Goal: Navigation & Orientation: Find specific page/section

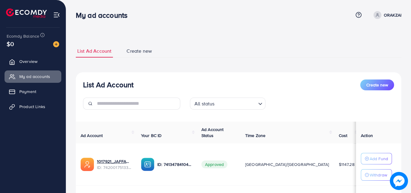
scroll to position [60, 0]
click at [37, 64] on span "Overview" at bounding box center [30, 62] width 18 height 6
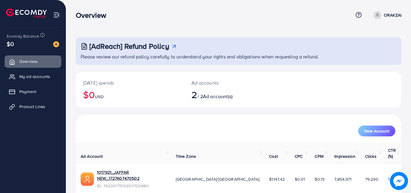
scroll to position [30, 0]
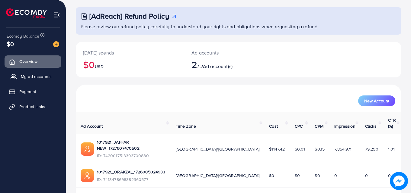
click at [39, 72] on link "My ad accounts" at bounding box center [33, 77] width 57 height 12
